Goal: Transaction & Acquisition: Purchase product/service

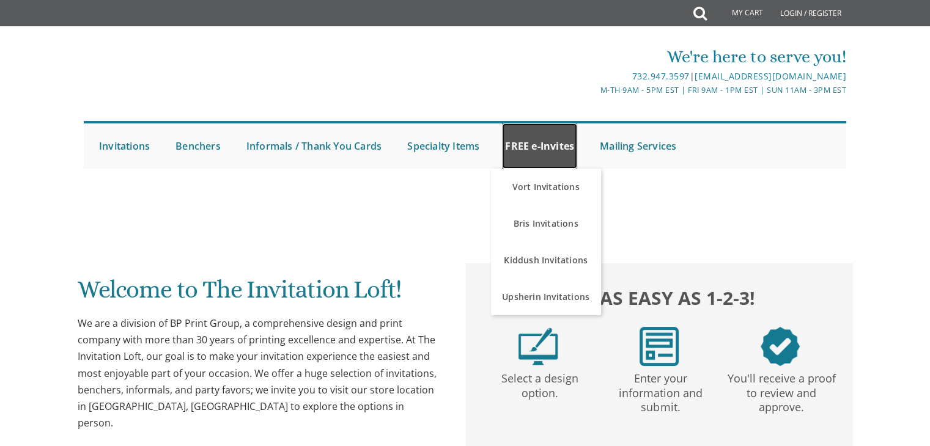
click at [521, 155] on link "FREE e-Invites" at bounding box center [539, 146] width 75 height 45
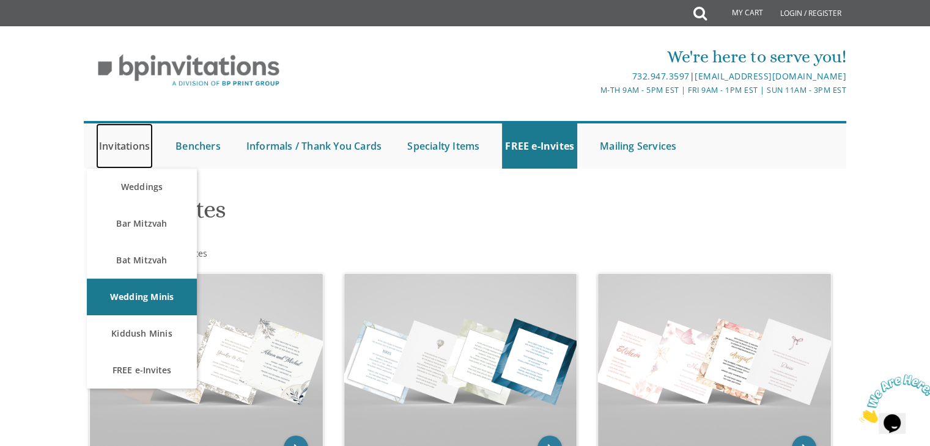
click at [124, 146] on link "Invitations" at bounding box center [124, 146] width 57 height 45
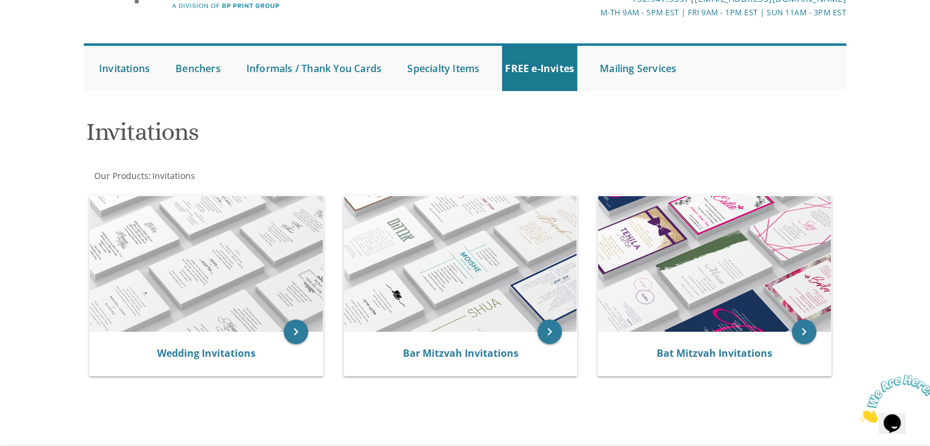
scroll to position [92, 0]
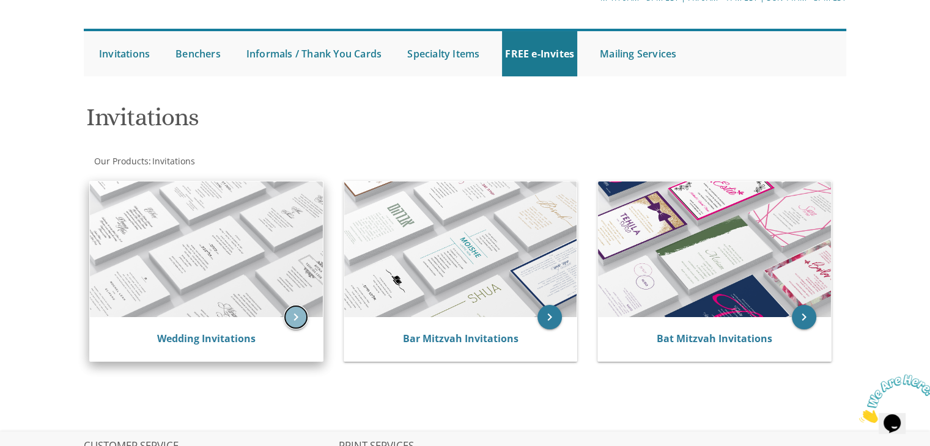
click at [295, 314] on icon "keyboard_arrow_right" at bounding box center [296, 317] width 24 height 24
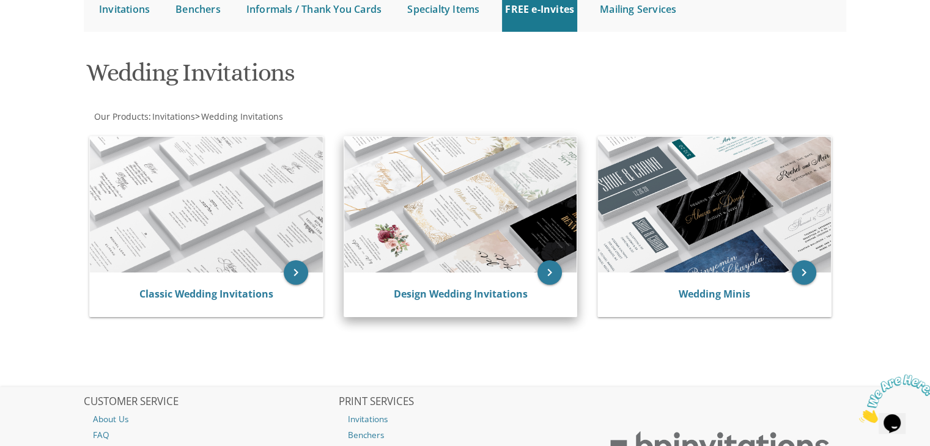
scroll to position [193, 0]
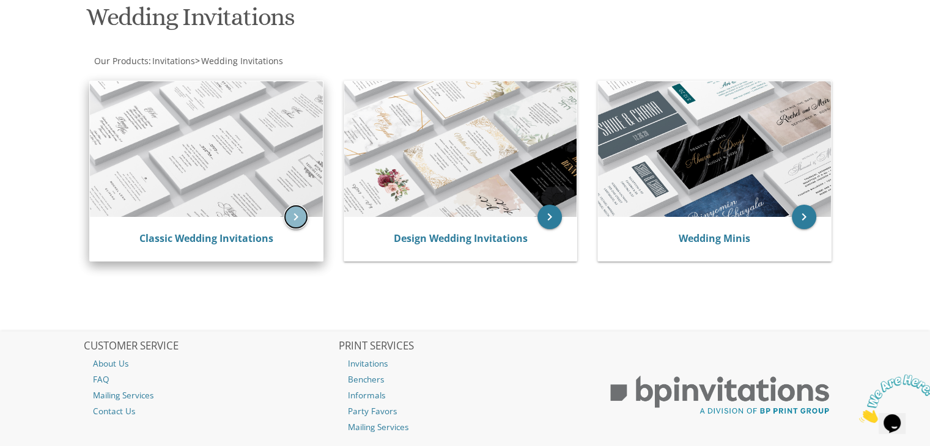
click at [304, 216] on icon "keyboard_arrow_right" at bounding box center [296, 217] width 24 height 24
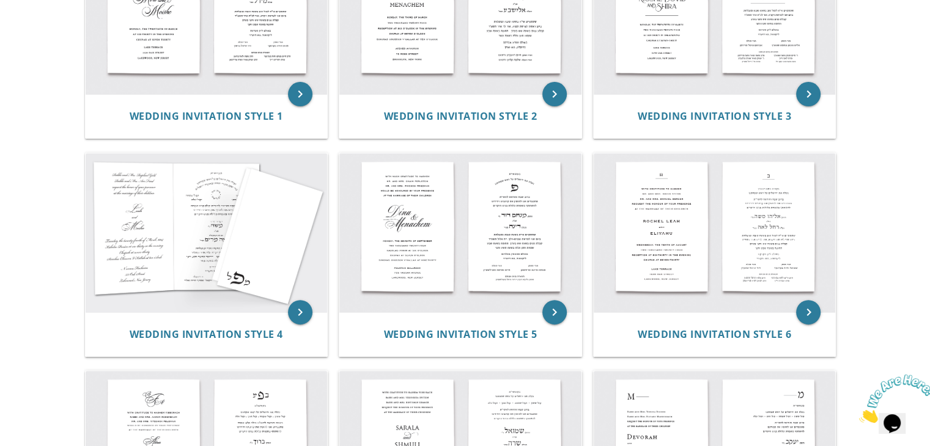
scroll to position [350, 0]
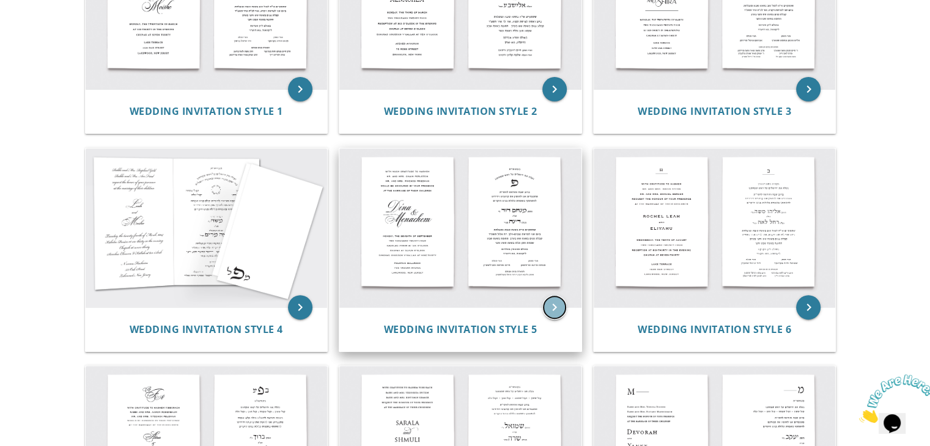
click at [555, 306] on icon "keyboard_arrow_right" at bounding box center [554, 307] width 24 height 24
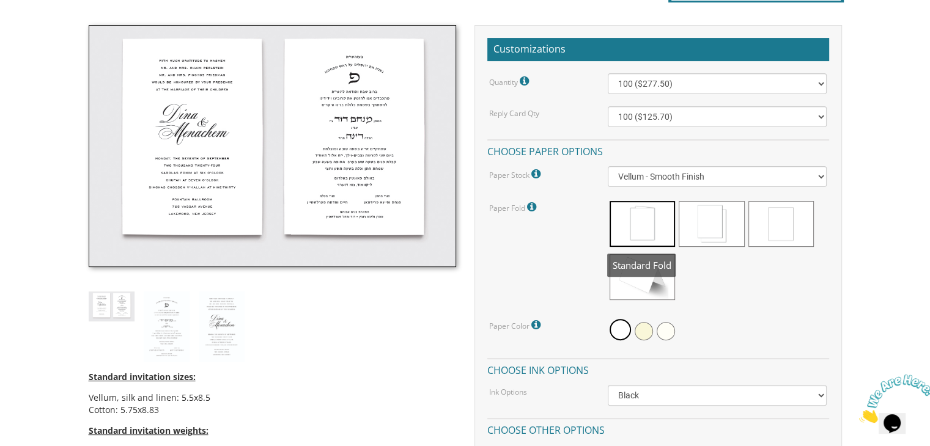
scroll to position [364, 0]
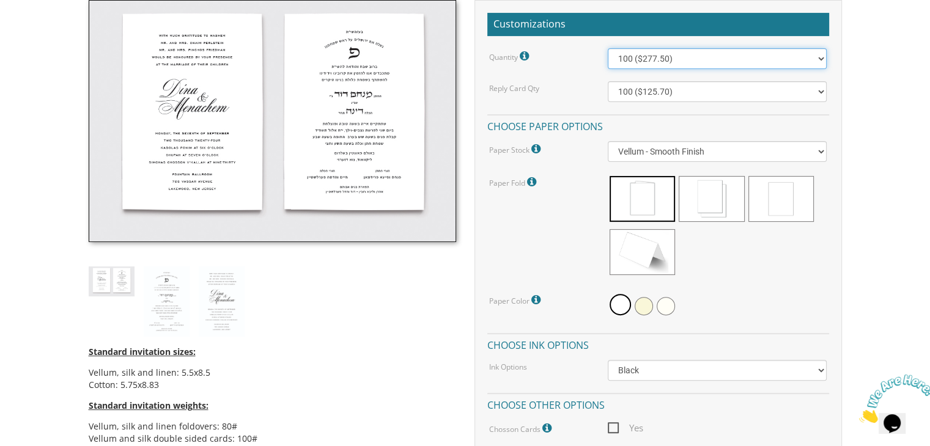
click at [692, 54] on select "100 ($277.50) 200 ($330.45) 300 ($380.65) 400 ($432.70) 500 ($482.10) 600 ($534…" at bounding box center [717, 58] width 219 height 21
click at [574, 87] on div "Reply Card Qty" at bounding box center [539, 87] width 119 height 13
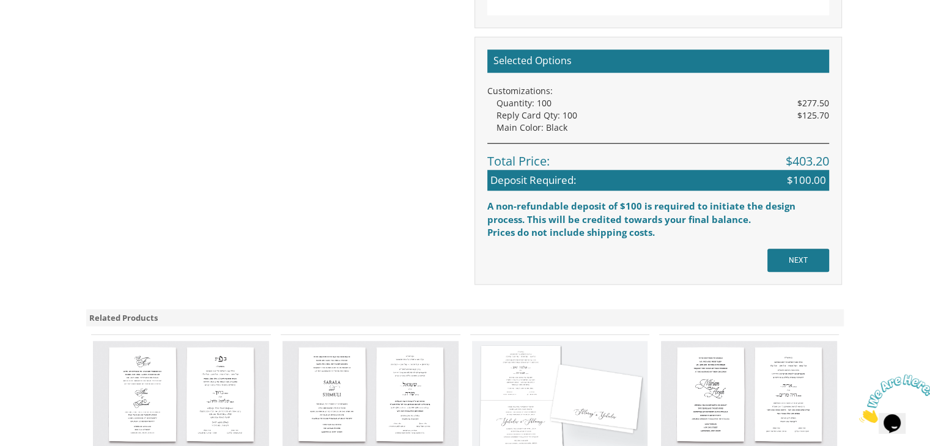
scroll to position [1017, 0]
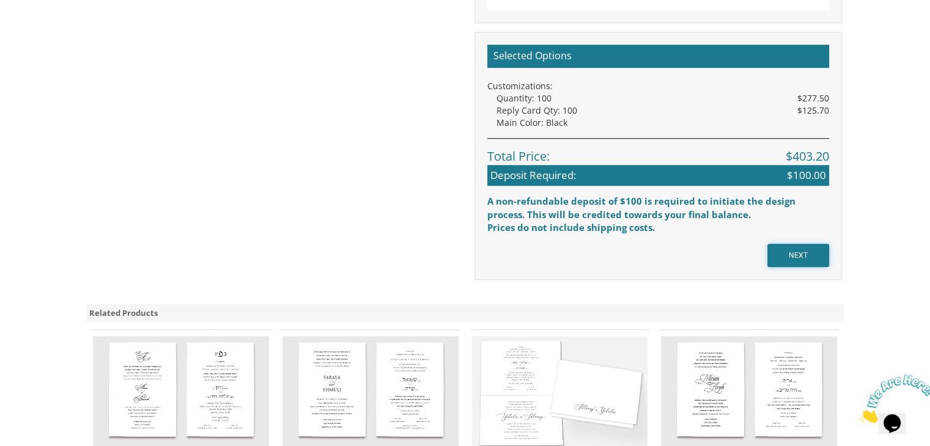
click at [799, 249] on input "NEXT" at bounding box center [798, 255] width 62 height 23
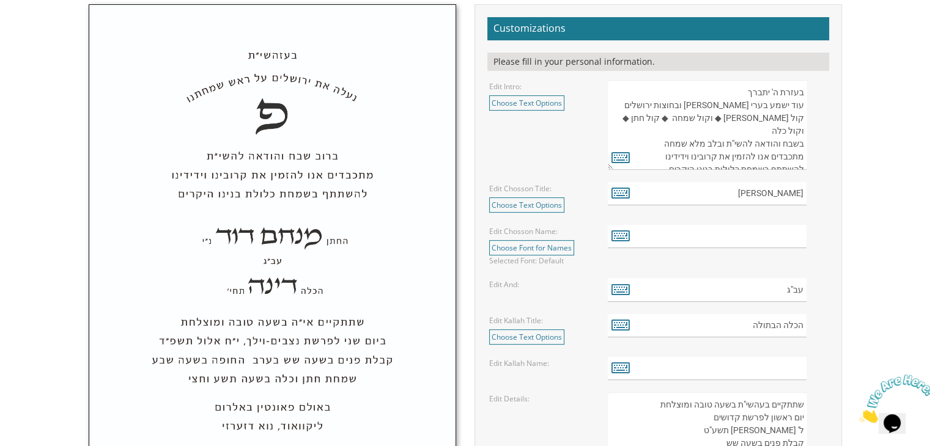
scroll to position [379, 0]
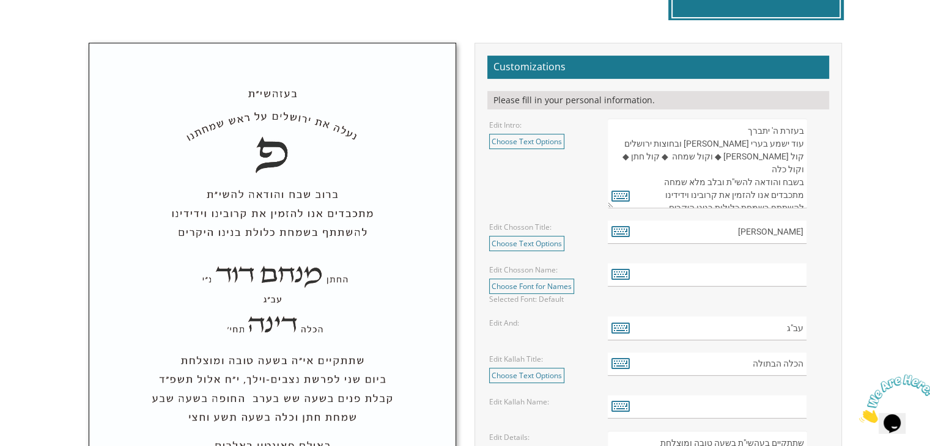
click at [659, 196] on textarea "בעזרת ה' יתברך עוד ישמע בערי יהודה ובחוצות ירושלים קול ששון ◆ וקול שמחה ◆ קול ח…" at bounding box center [707, 164] width 199 height 90
drag, startPoint x: 659, startPoint y: 196, endPoint x: 803, endPoint y: 168, distance: 147.0
click at [803, 168] on textarea "בעזרת ה' יתברך עוד ישמע בערי יהודה ובחוצות ירושלים קול ששון ◆ וקול שמחה ◆ קול ח…" at bounding box center [707, 164] width 199 height 90
type textarea "בעזרת ה' יתברך עוד ישמע בערי יהודה ובחוצות ירושלים קול ששון ◆ וקול שמחה ◆ קול ח…"
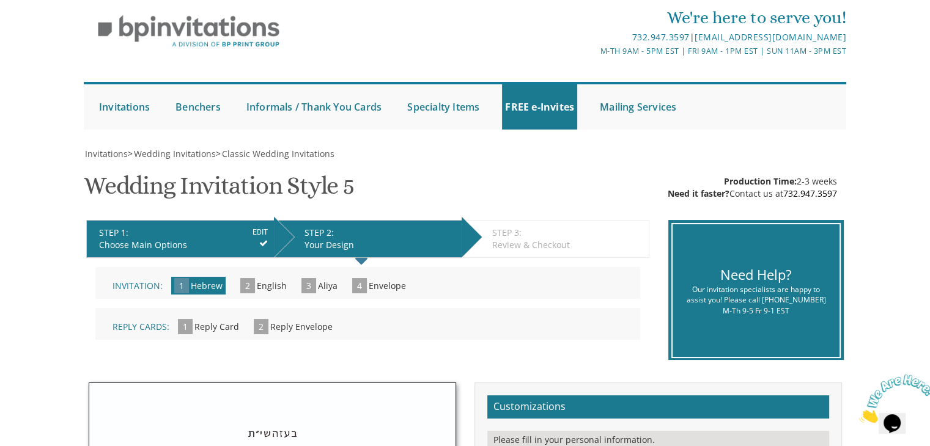
scroll to position [0, 0]
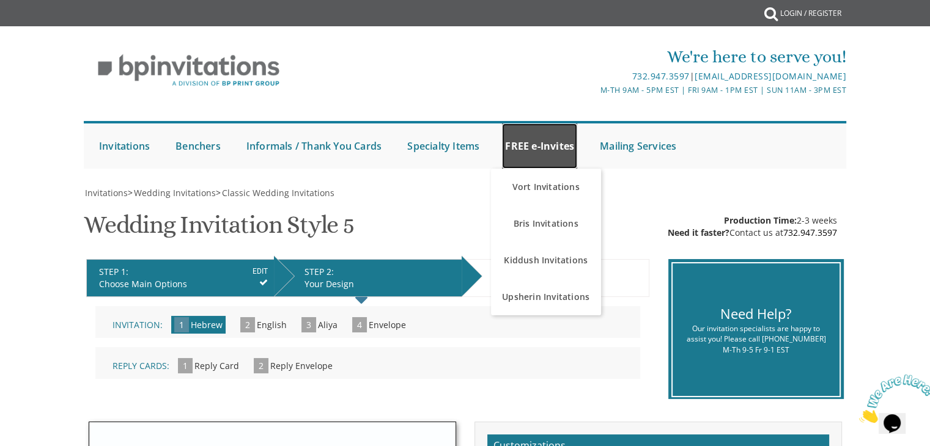
click at [533, 150] on link "FREE e-Invites" at bounding box center [539, 146] width 75 height 45
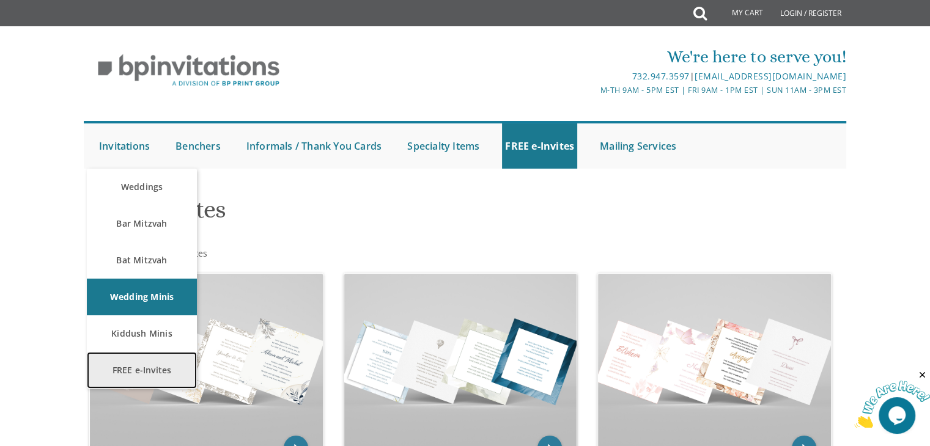
click at [153, 384] on link "FREE e-Invites" at bounding box center [142, 370] width 110 height 37
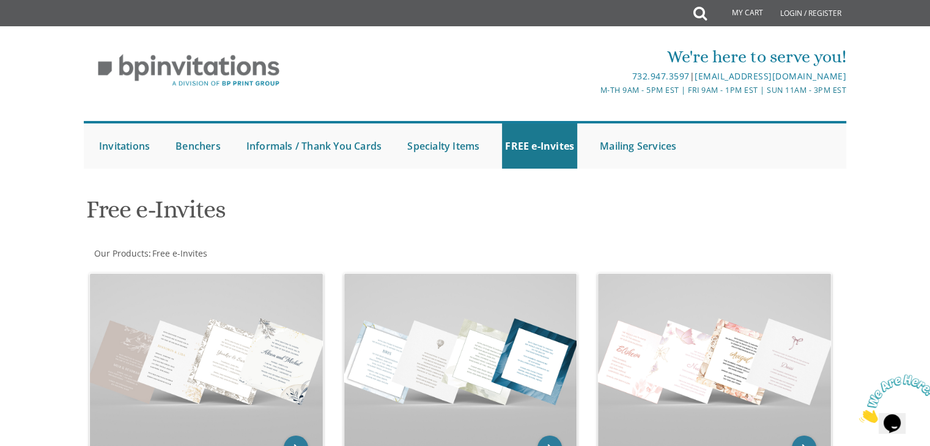
scroll to position [15, 0]
